Goal: Navigation & Orientation: Find specific page/section

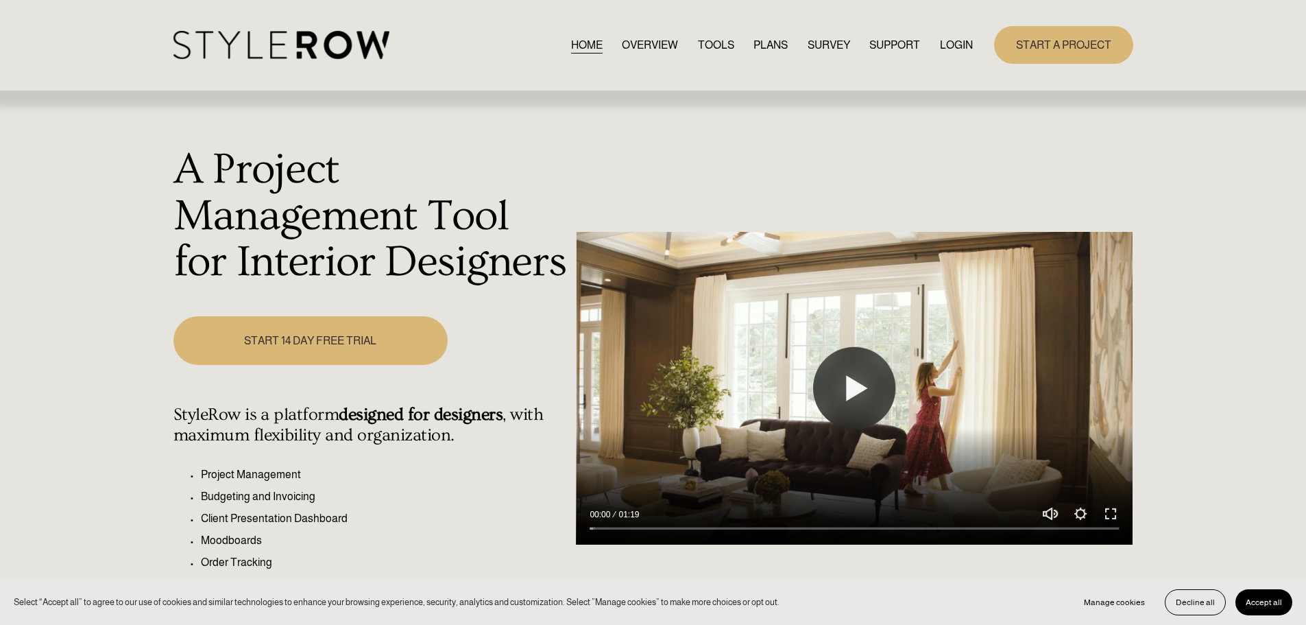
drag, startPoint x: 0, startPoint y: 0, endPoint x: 954, endPoint y: 40, distance: 954.5
click at [954, 40] on link "LOGIN" at bounding box center [956, 45] width 33 height 19
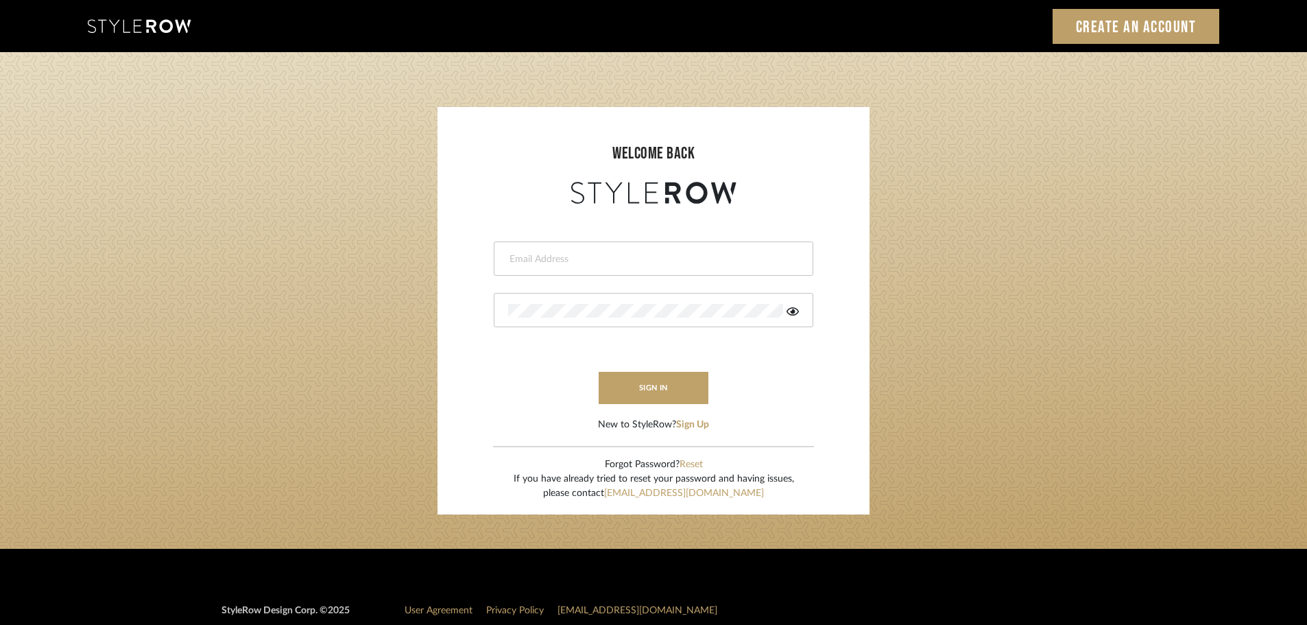
click at [511, 261] on input "email" at bounding box center [651, 259] width 287 height 14
type input "persimmon.design@outlook.com"
click at [649, 389] on button "sign in" at bounding box center [654, 388] width 110 height 32
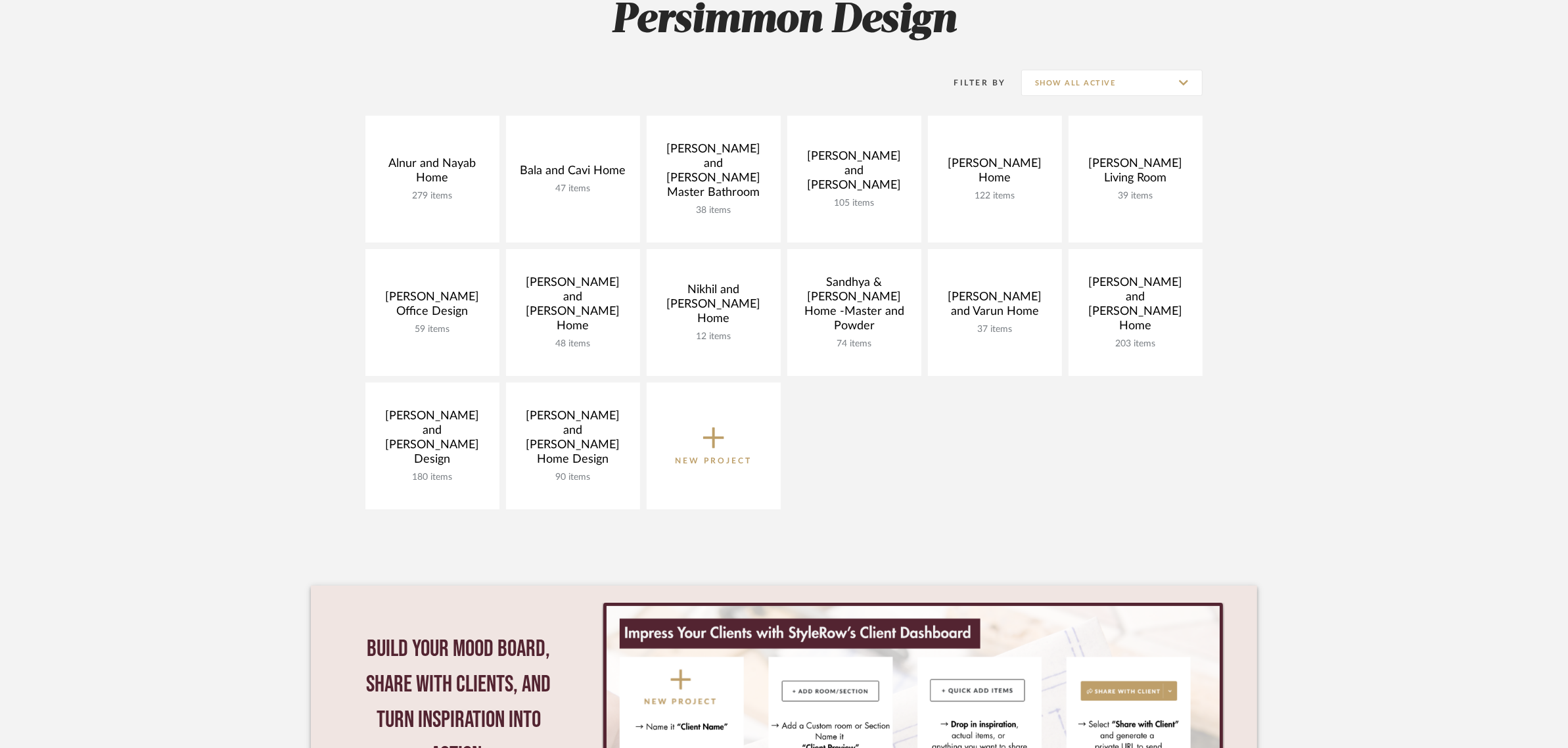
scroll to position [246, 0]
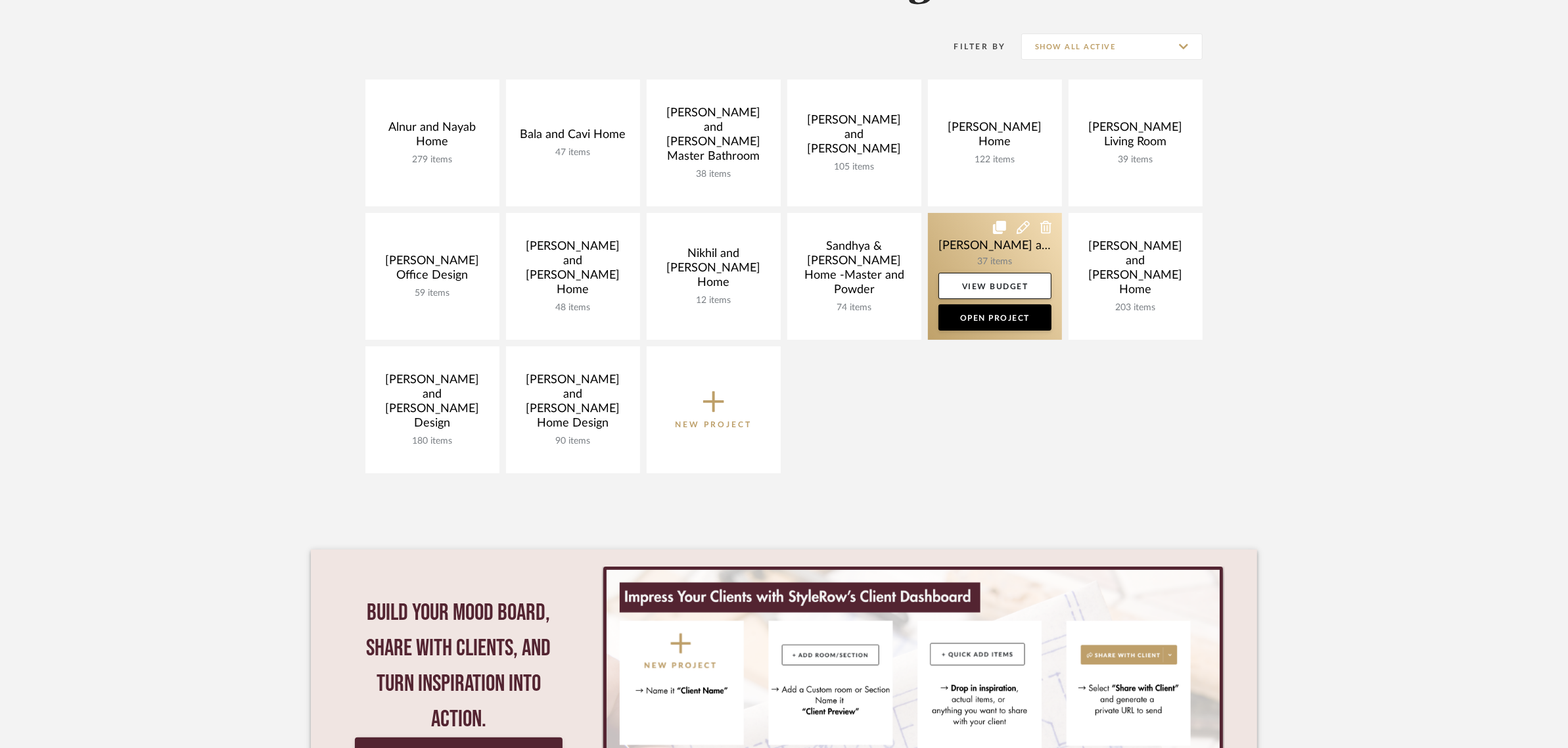
click at [955, 237] on link at bounding box center [995, 276] width 134 height 127
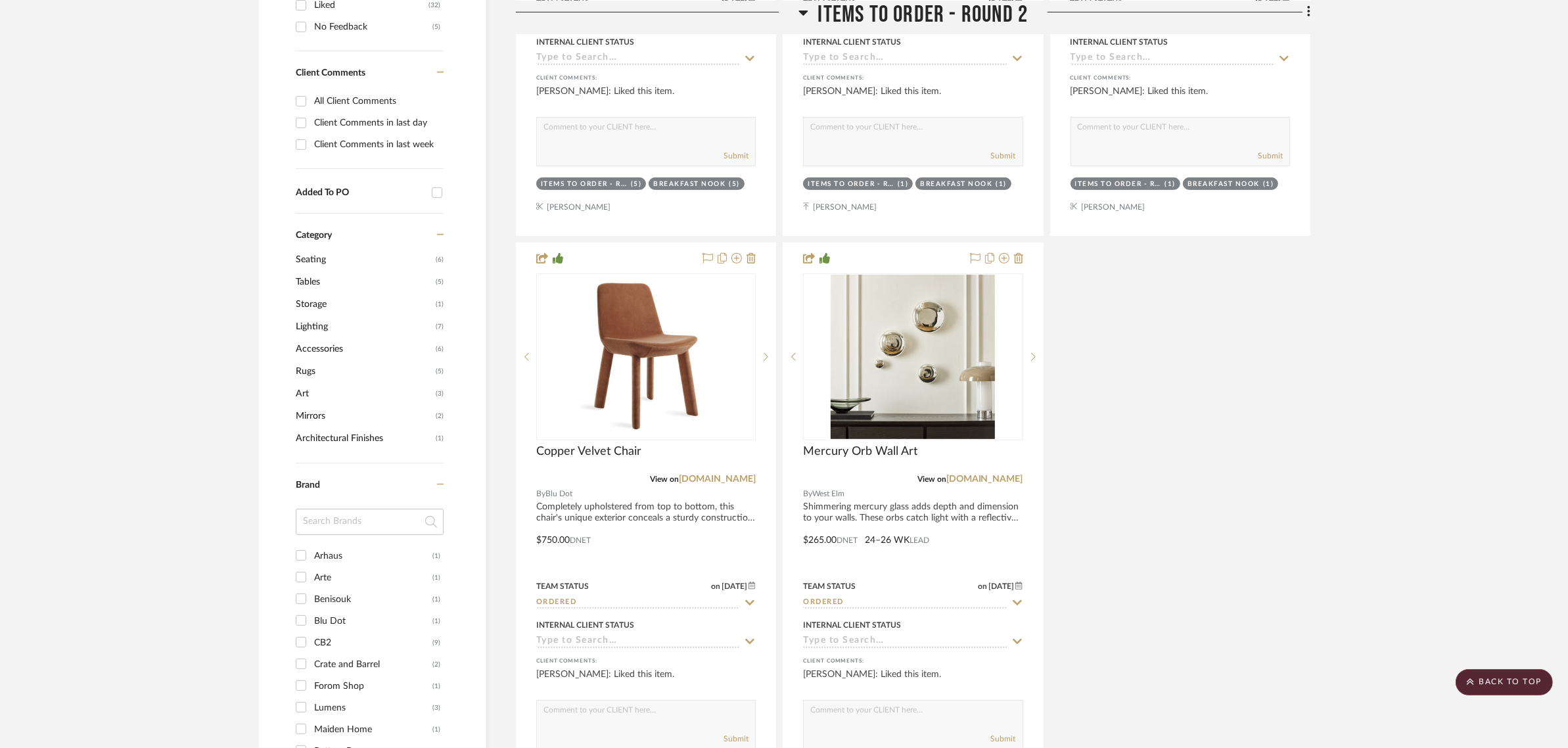
scroll to position [739, 0]
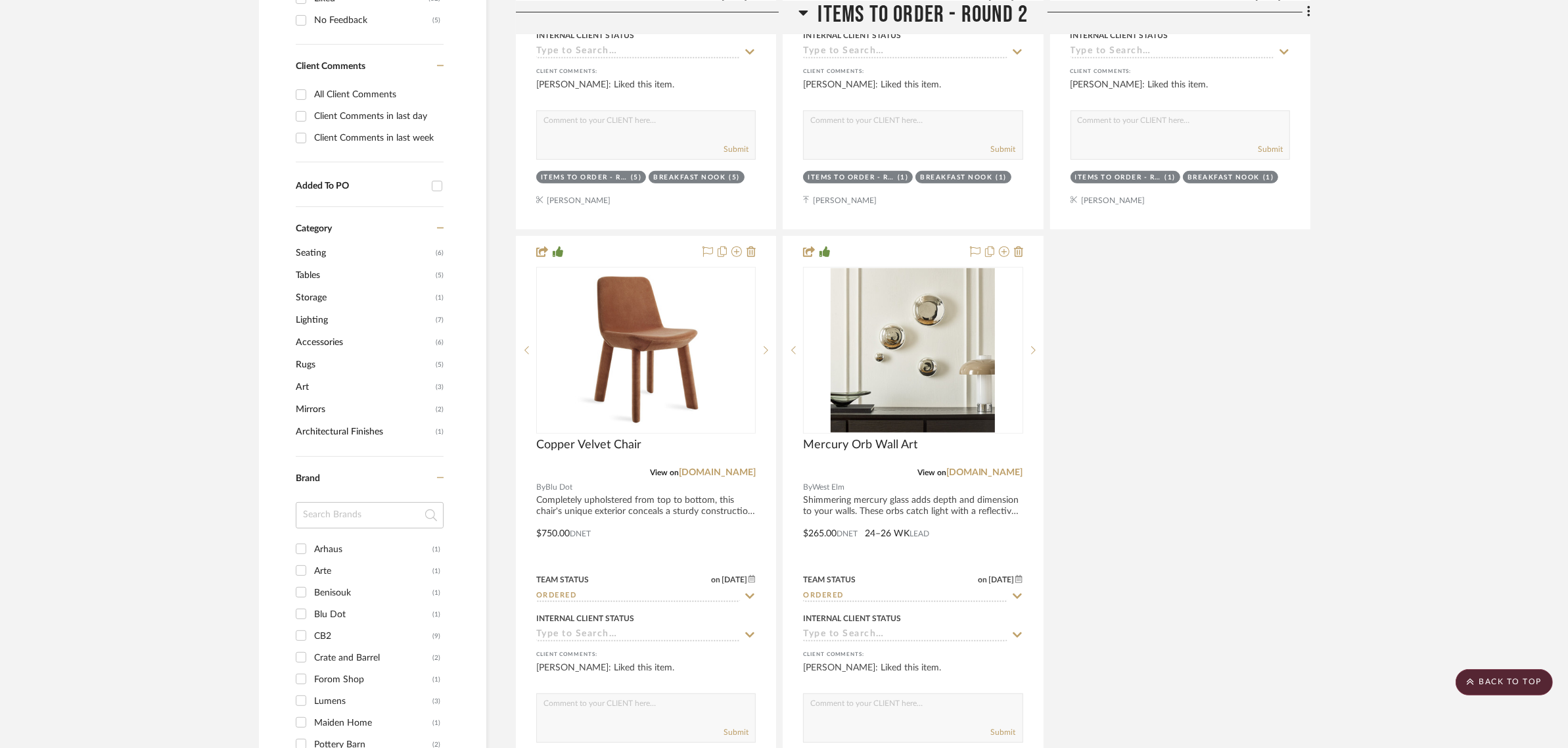
click at [312, 354] on span "Rugs" at bounding box center [364, 364] width 137 height 22
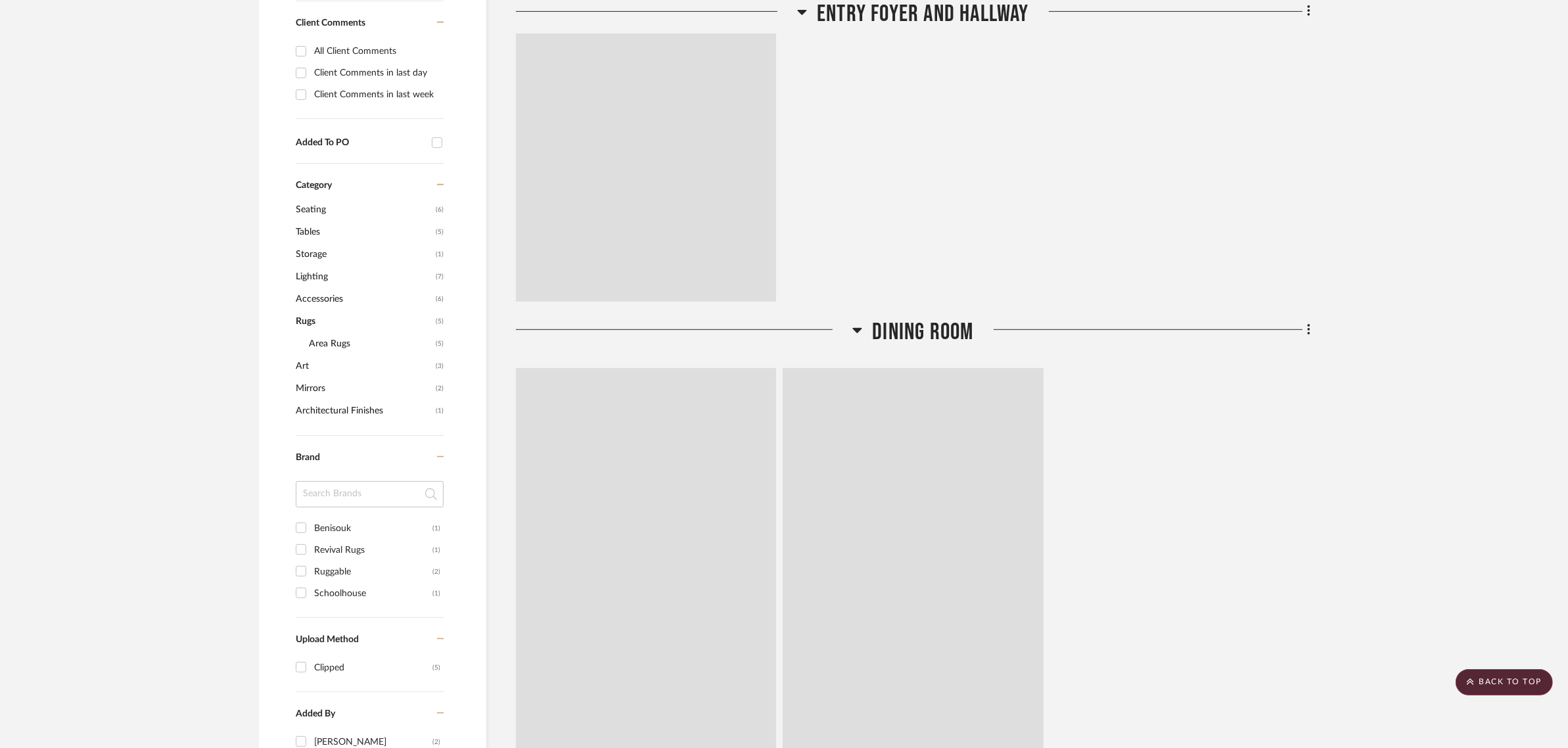
scroll to position [718, 0]
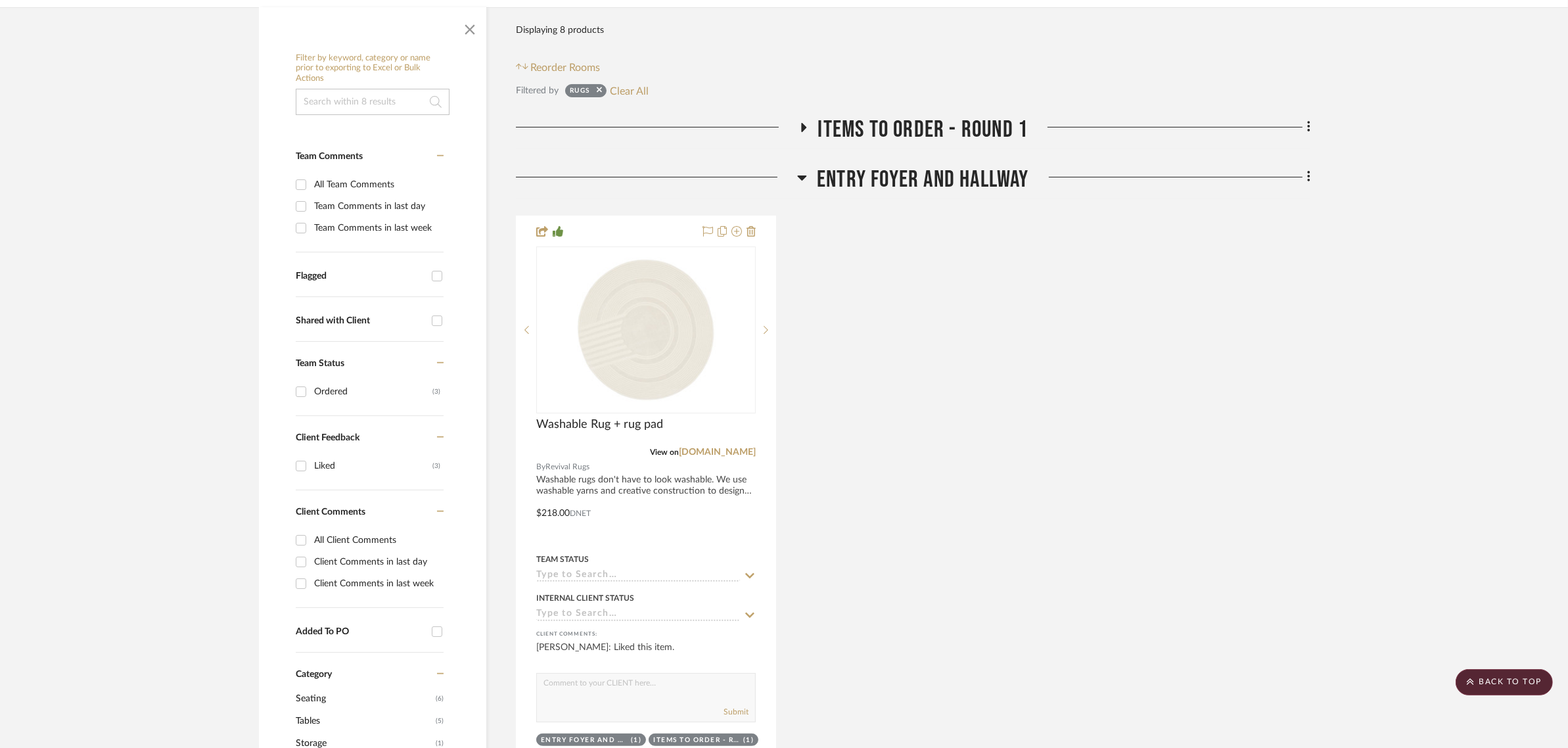
scroll to position [224, 0]
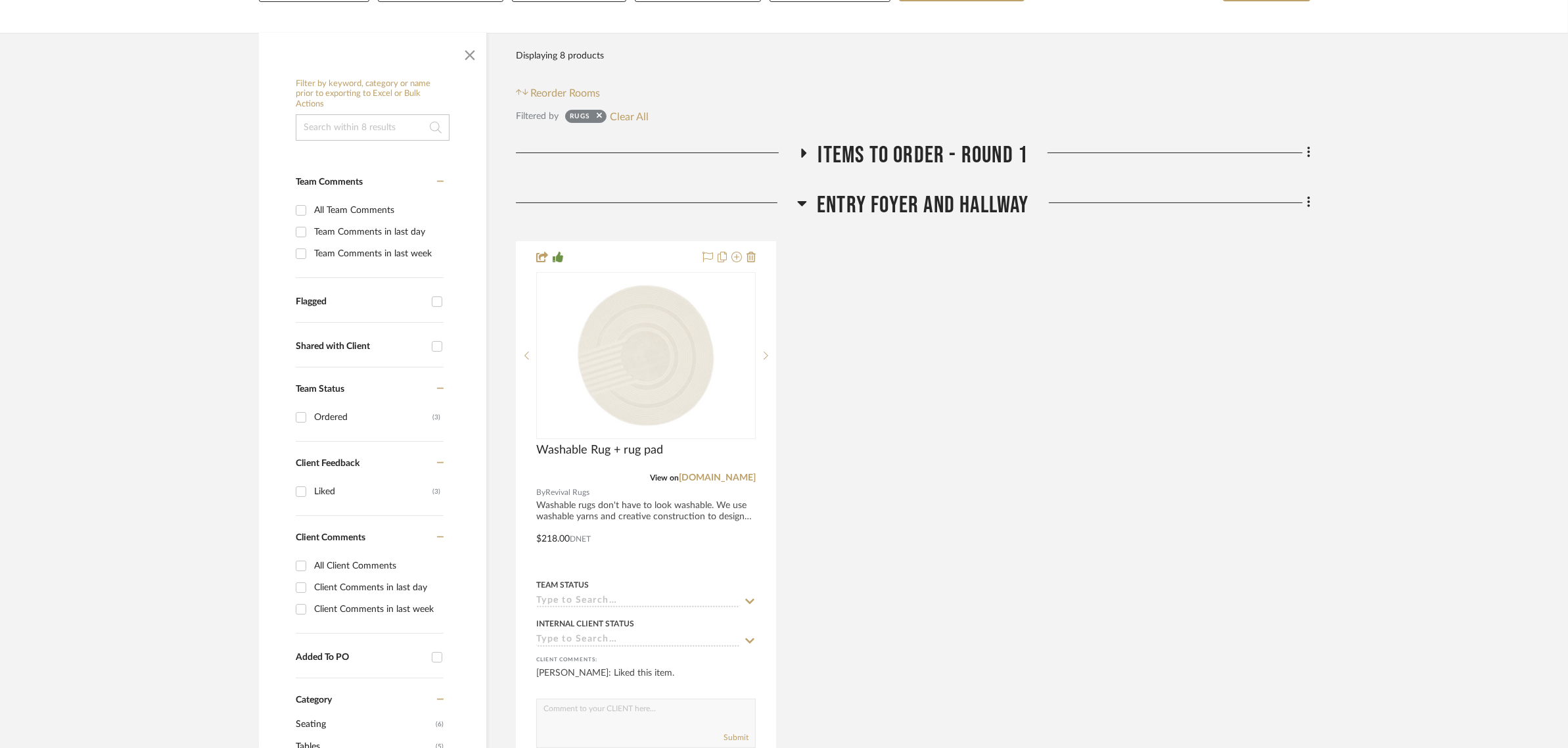
click at [802, 149] on icon at bounding box center [803, 153] width 5 height 10
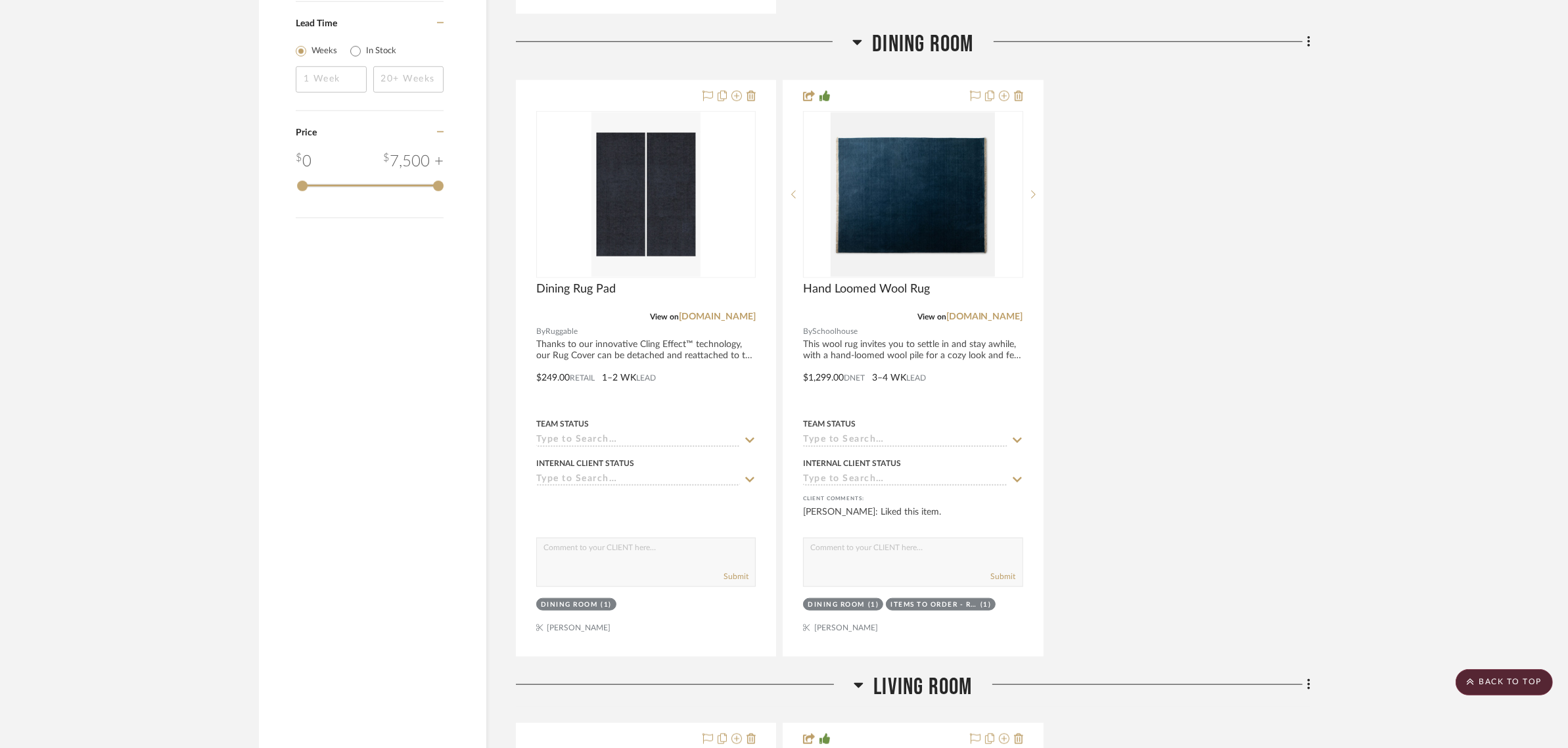
scroll to position [1540, 0]
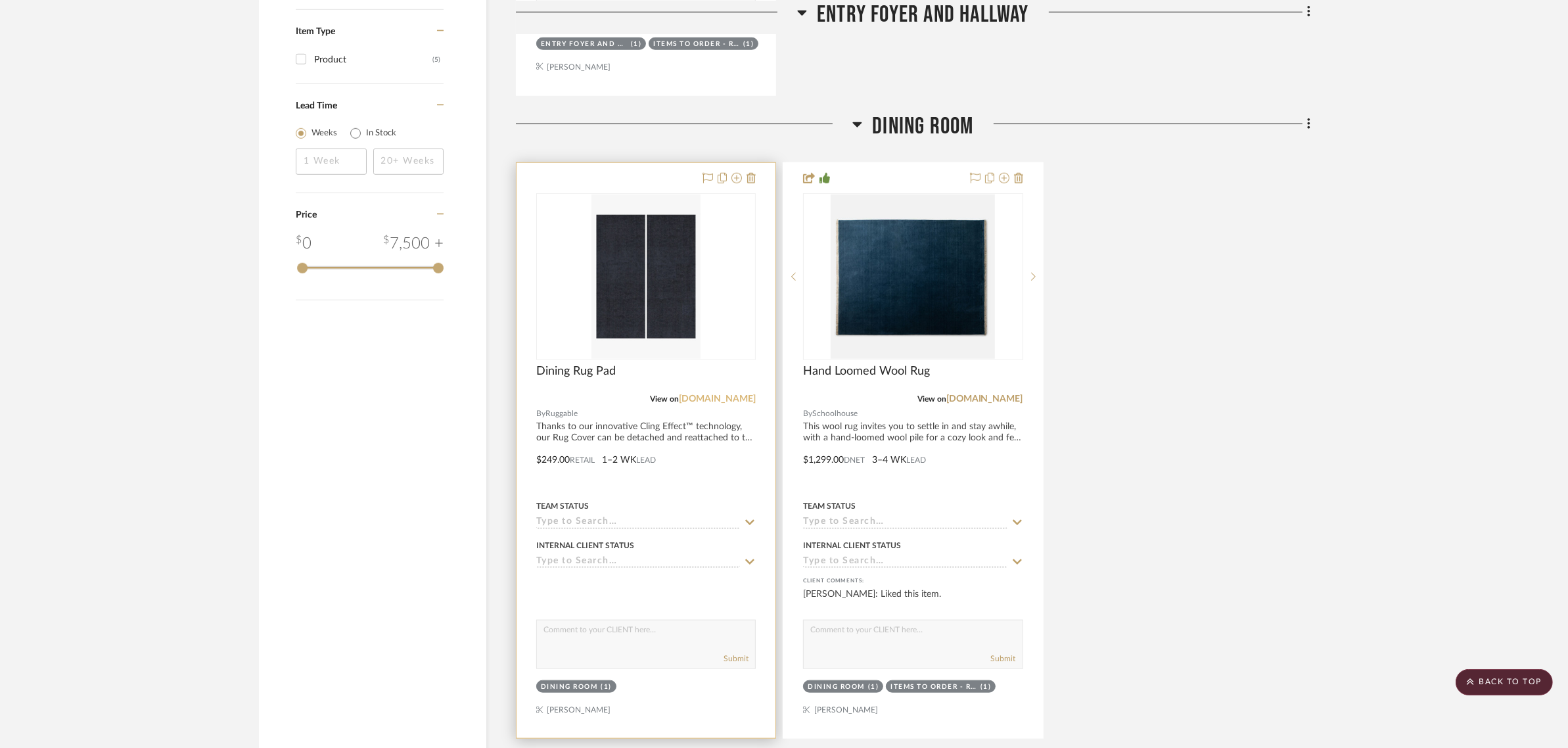
click at [714, 394] on link "ruggable.com" at bounding box center [717, 399] width 77 height 10
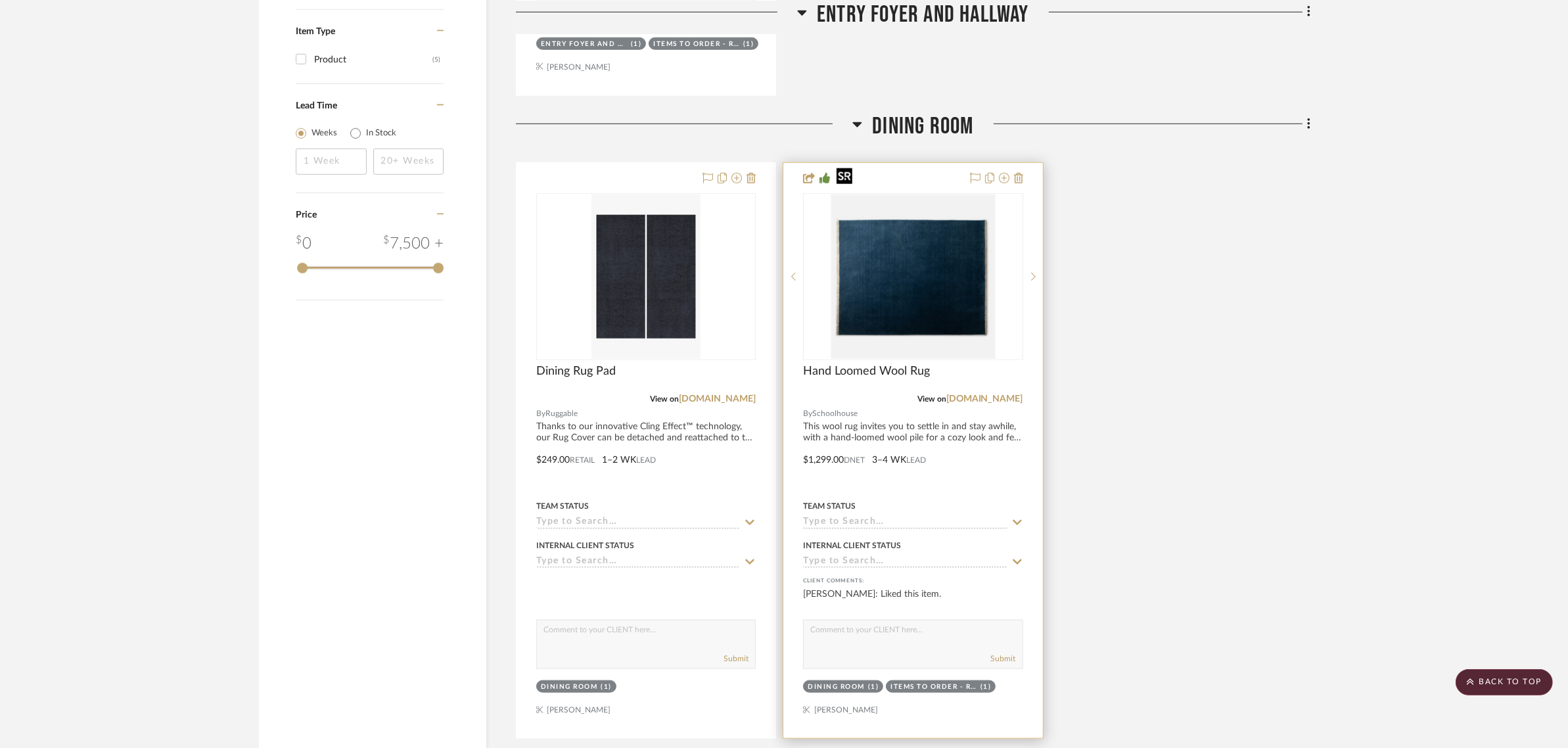
click at [931, 237] on img "0" at bounding box center [912, 276] width 164 height 164
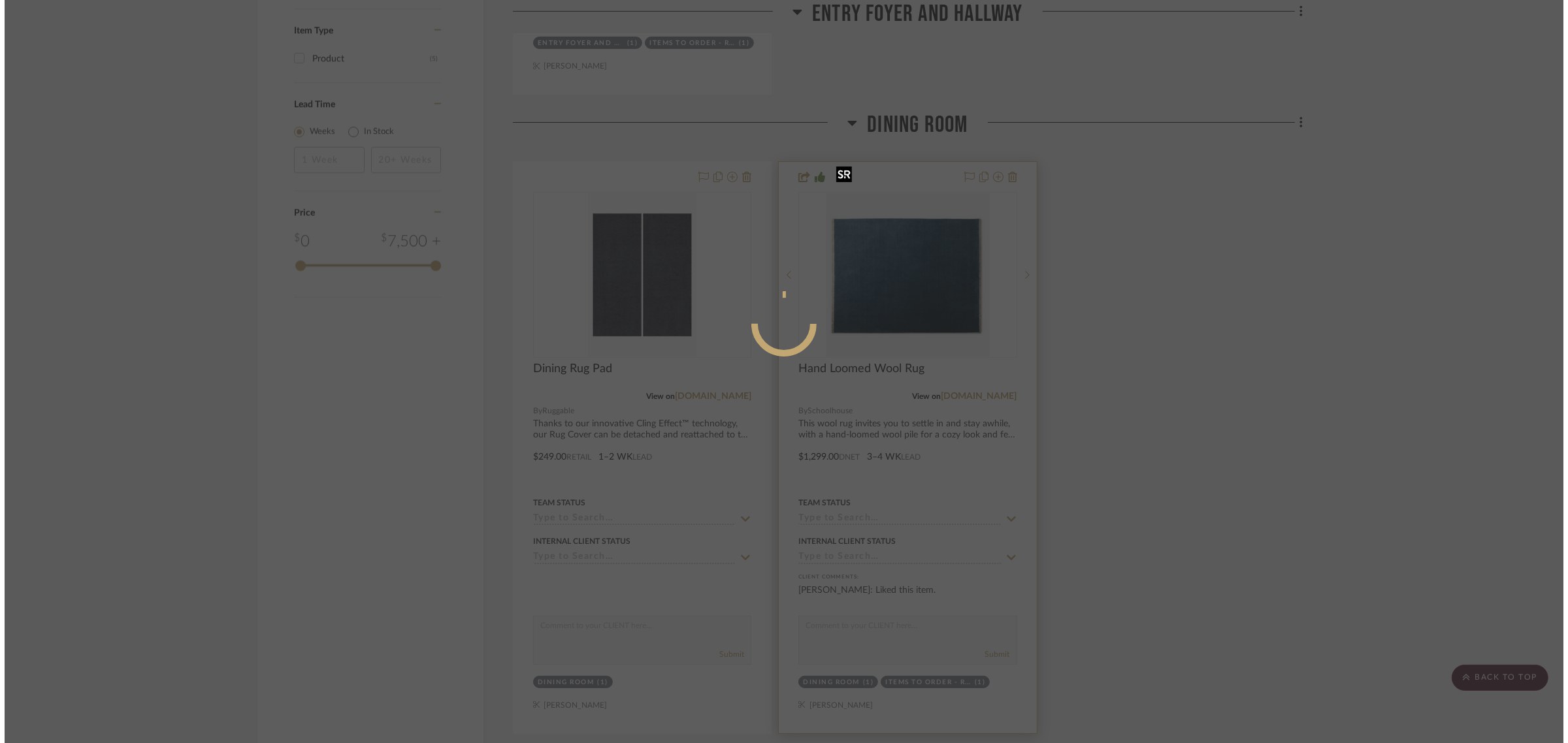
scroll to position [0, 0]
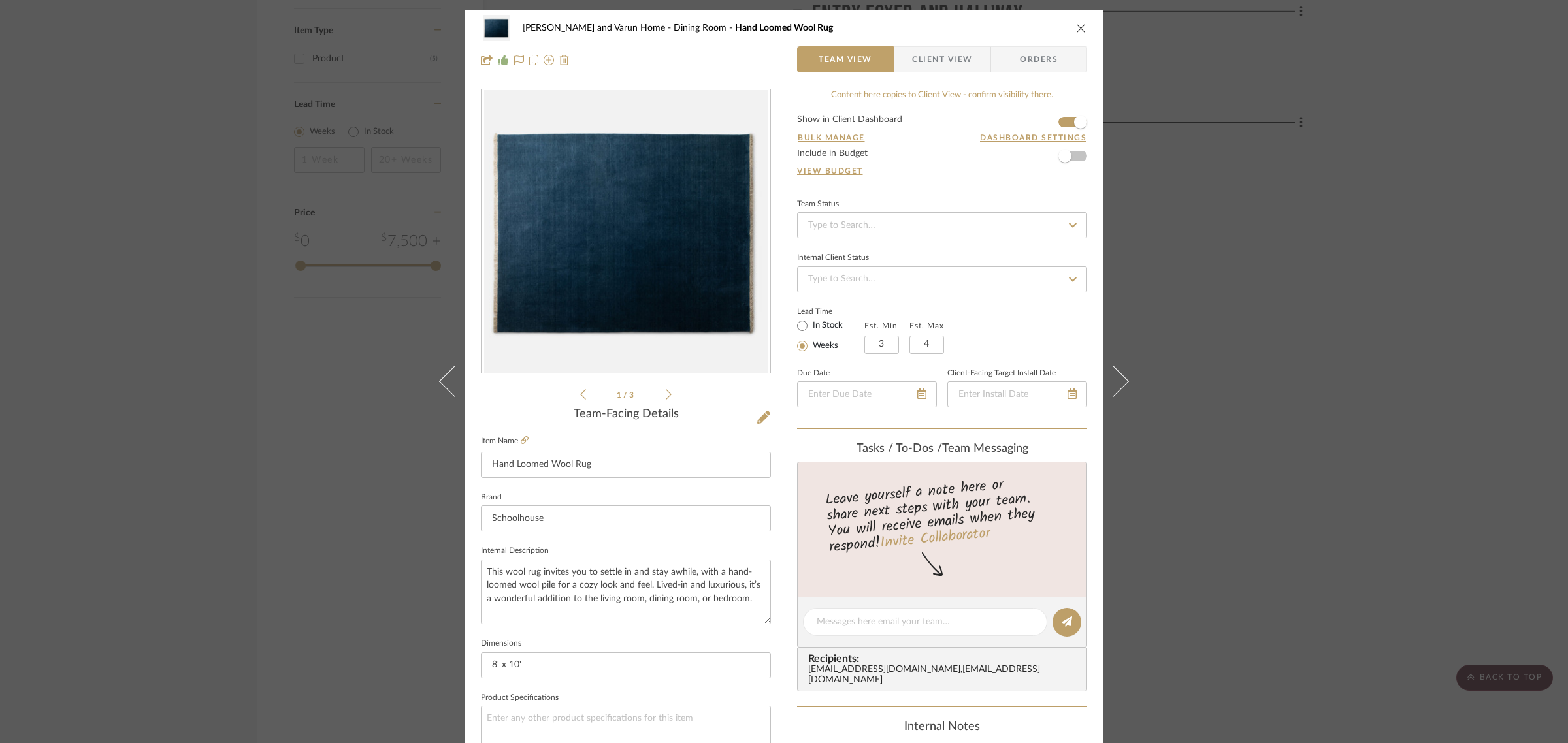
click at [1076, 30] on icon "close" at bounding box center [1081, 28] width 10 height 10
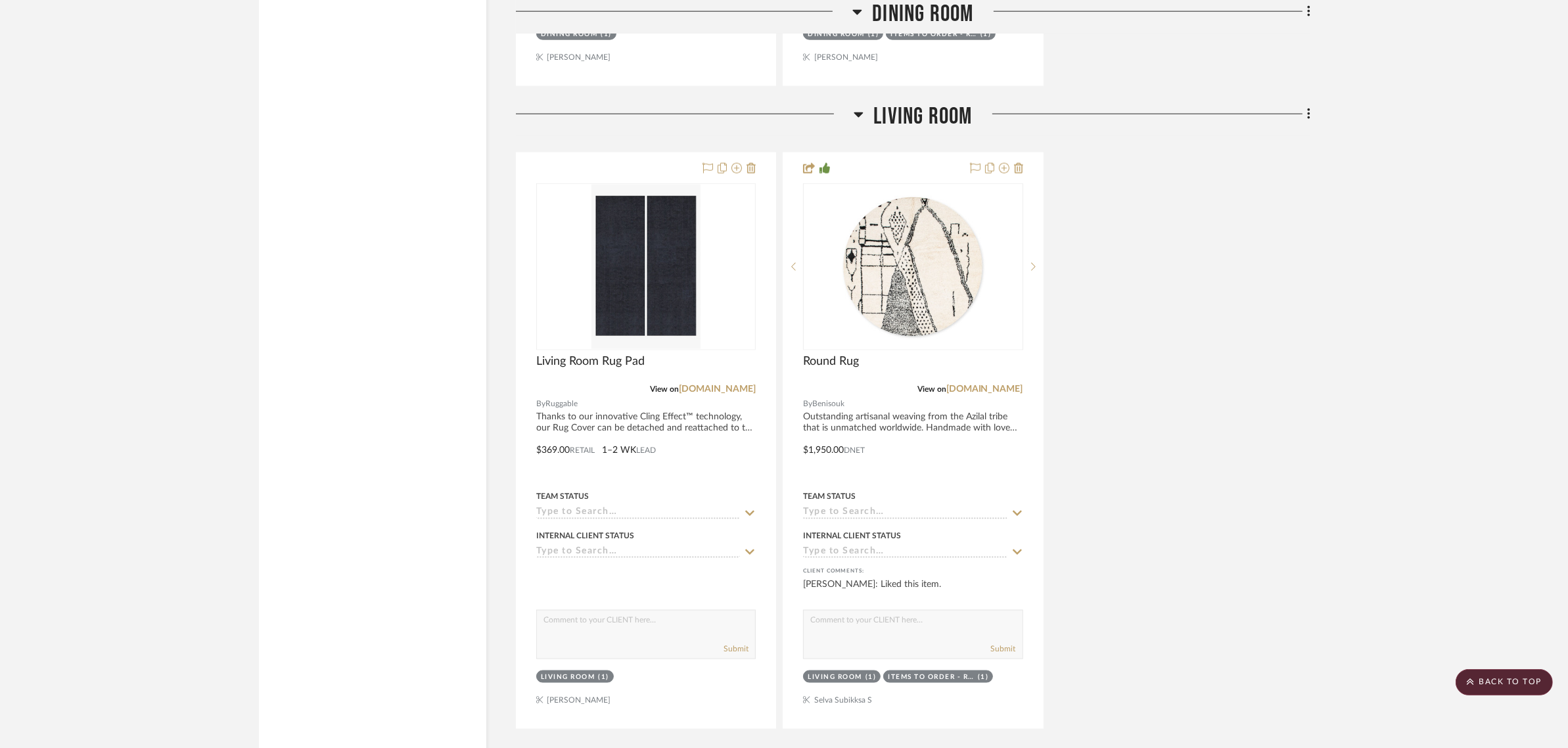
scroll to position [2197, 0]
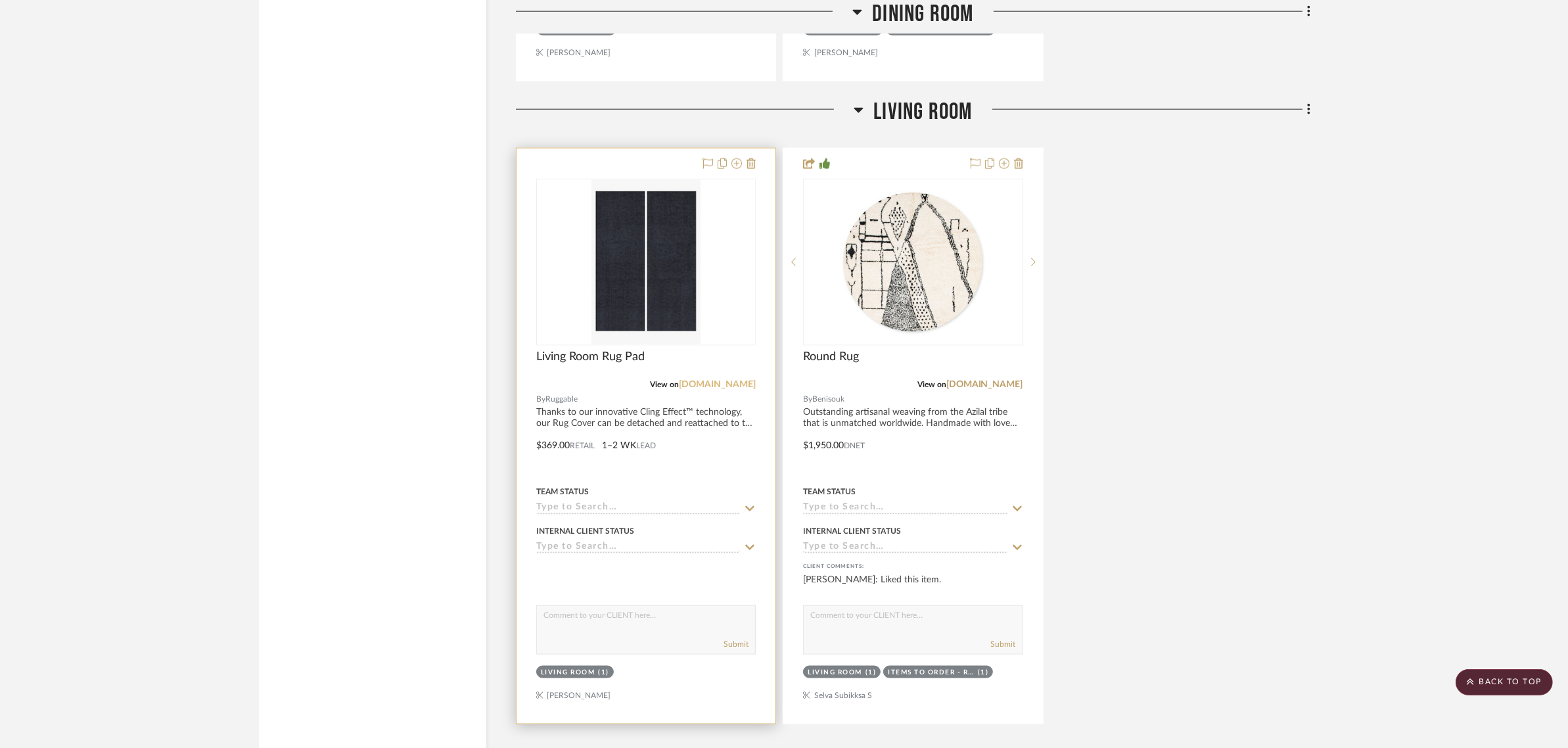
click at [721, 380] on link "ruggable.com" at bounding box center [717, 385] width 77 height 10
